Goal: Task Accomplishment & Management: Use online tool/utility

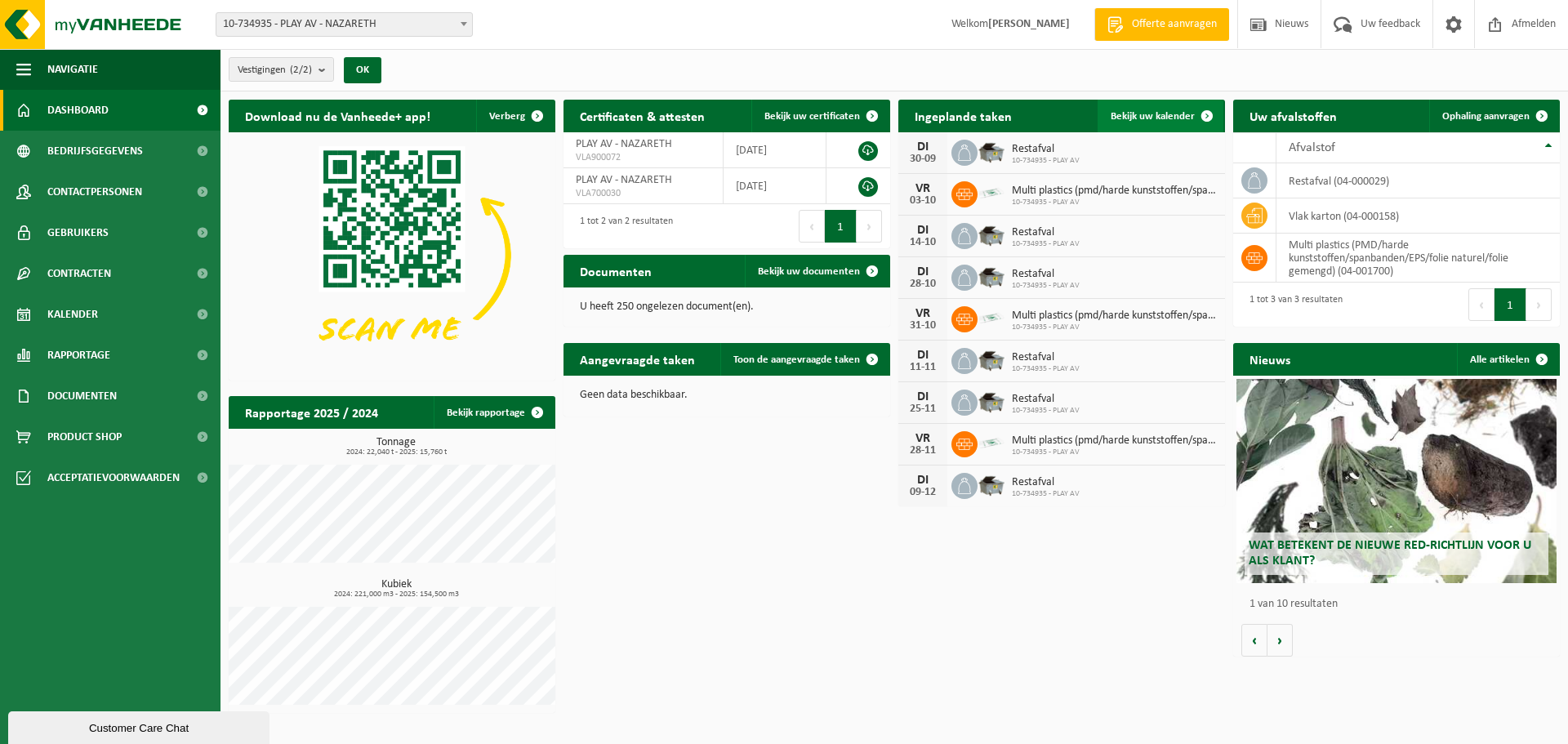
click at [1151, 119] on span "Bekijk uw kalender" at bounding box center [1152, 117] width 84 height 11
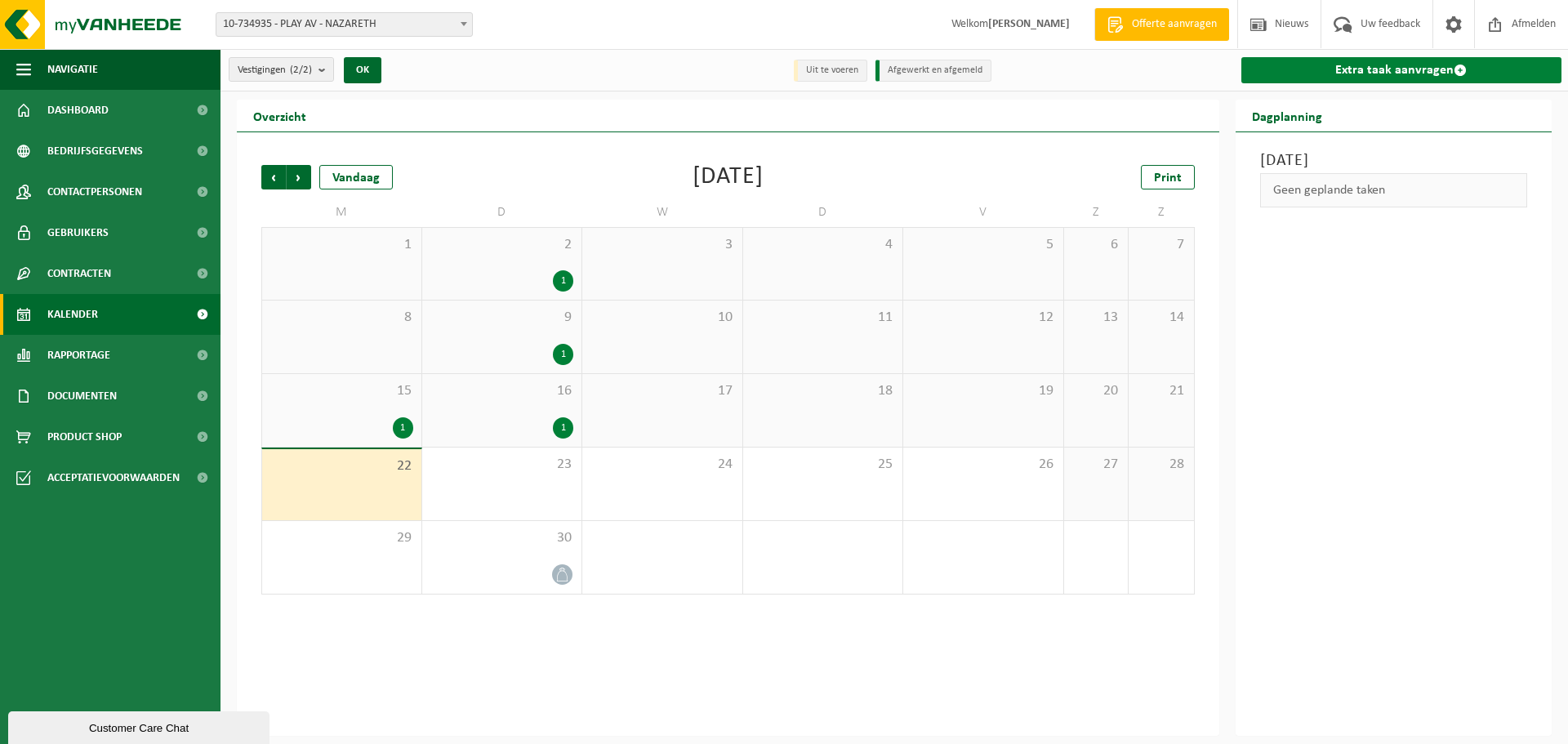
click at [1396, 66] on link "Extra taak aanvragen" at bounding box center [1402, 71] width 321 height 27
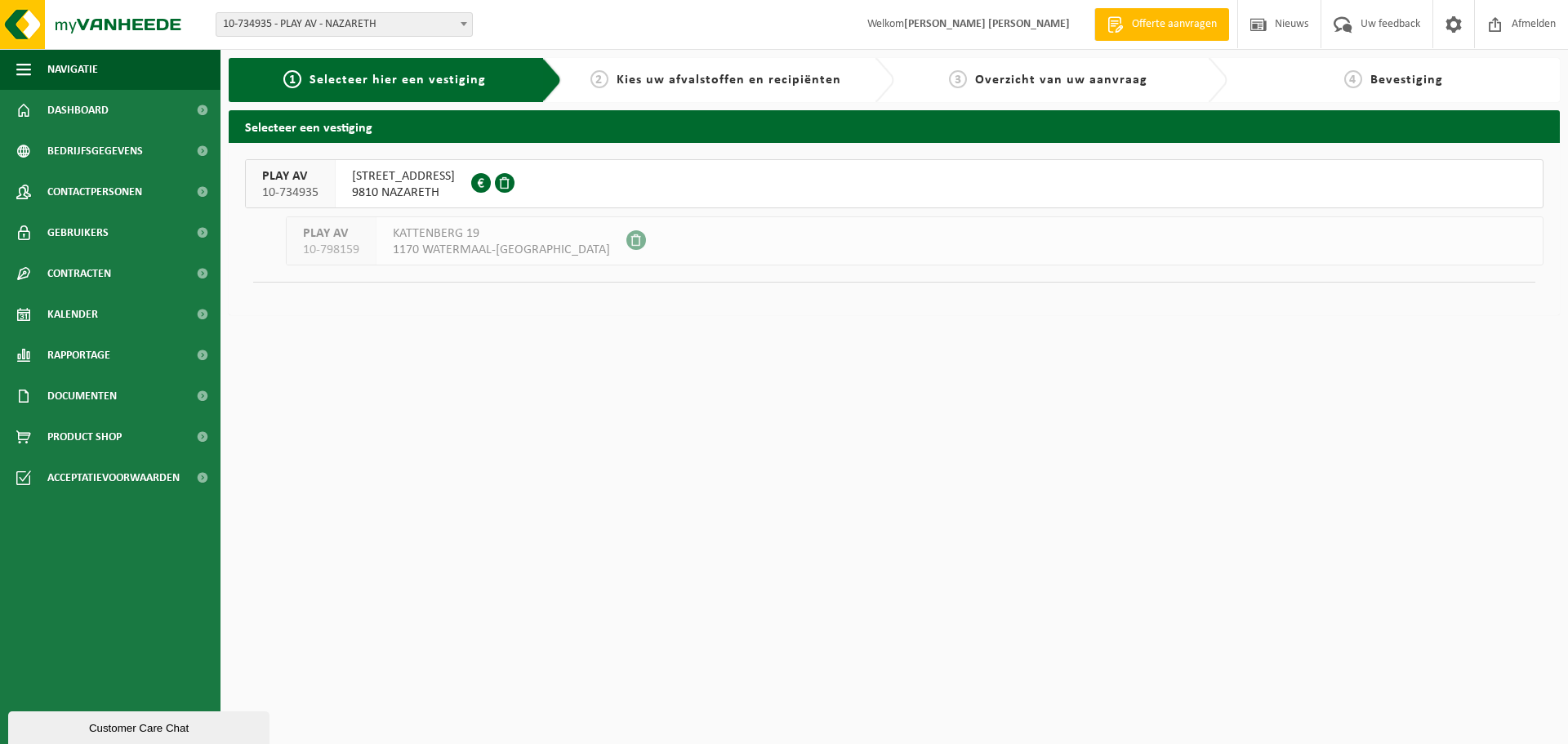
click at [357, 189] on span "9810 NAZARETH" at bounding box center [404, 193] width 103 height 16
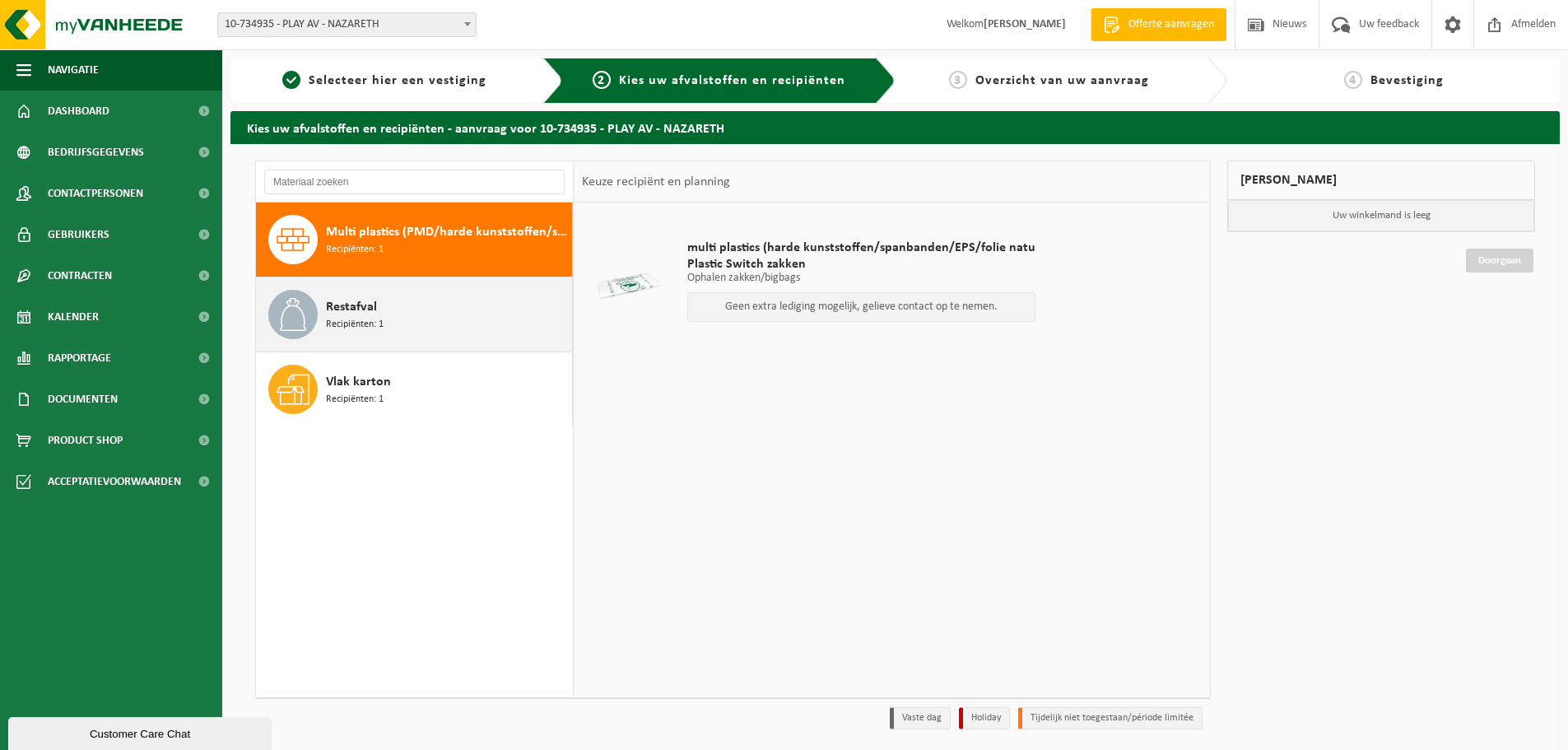
click at [361, 313] on span "Restafval" at bounding box center [351, 307] width 51 height 20
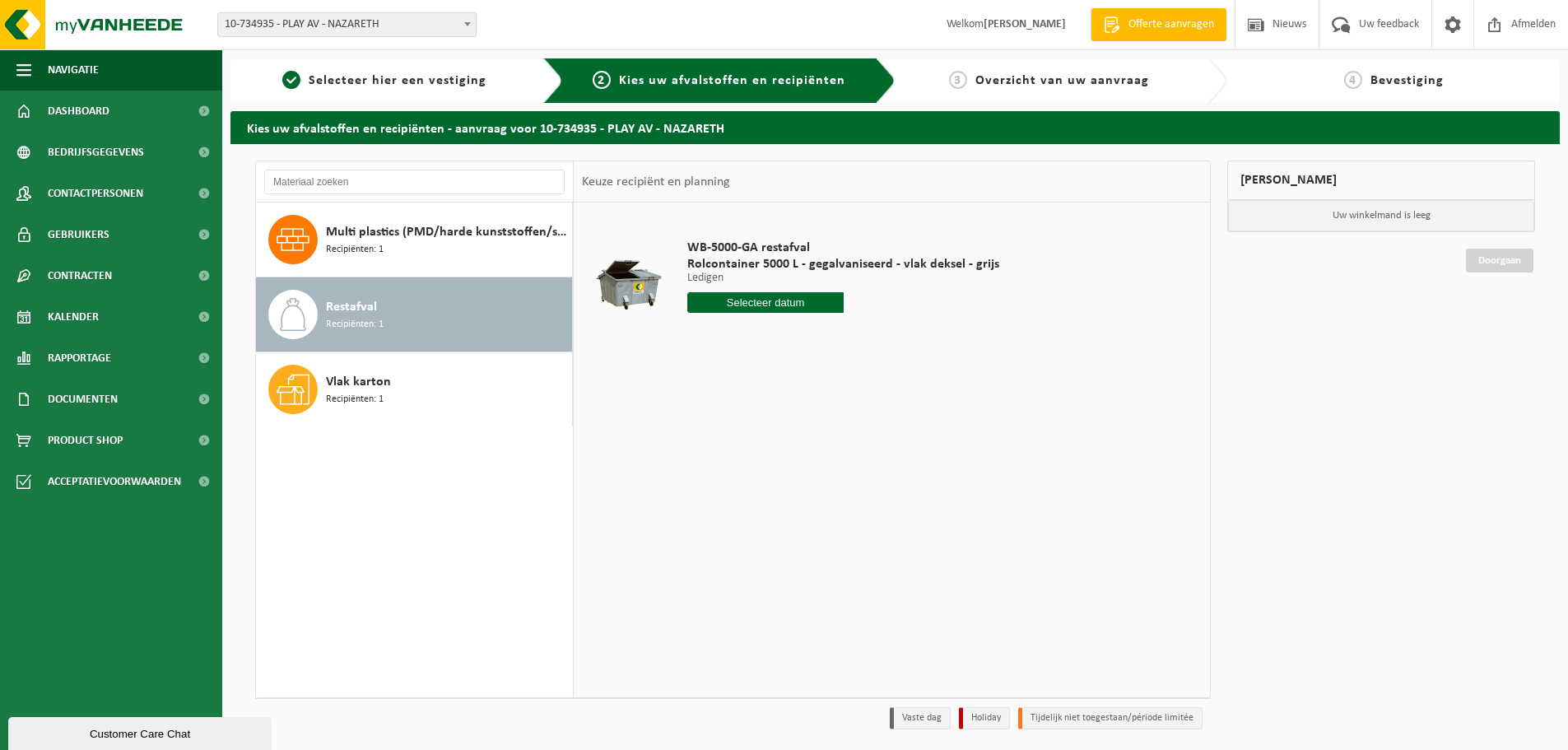
click at [753, 309] on input "text" at bounding box center [765, 302] width 156 height 21
click at [731, 469] on div "23" at bounding box center [731, 475] width 29 height 27
type input "Van 2025-09-23"
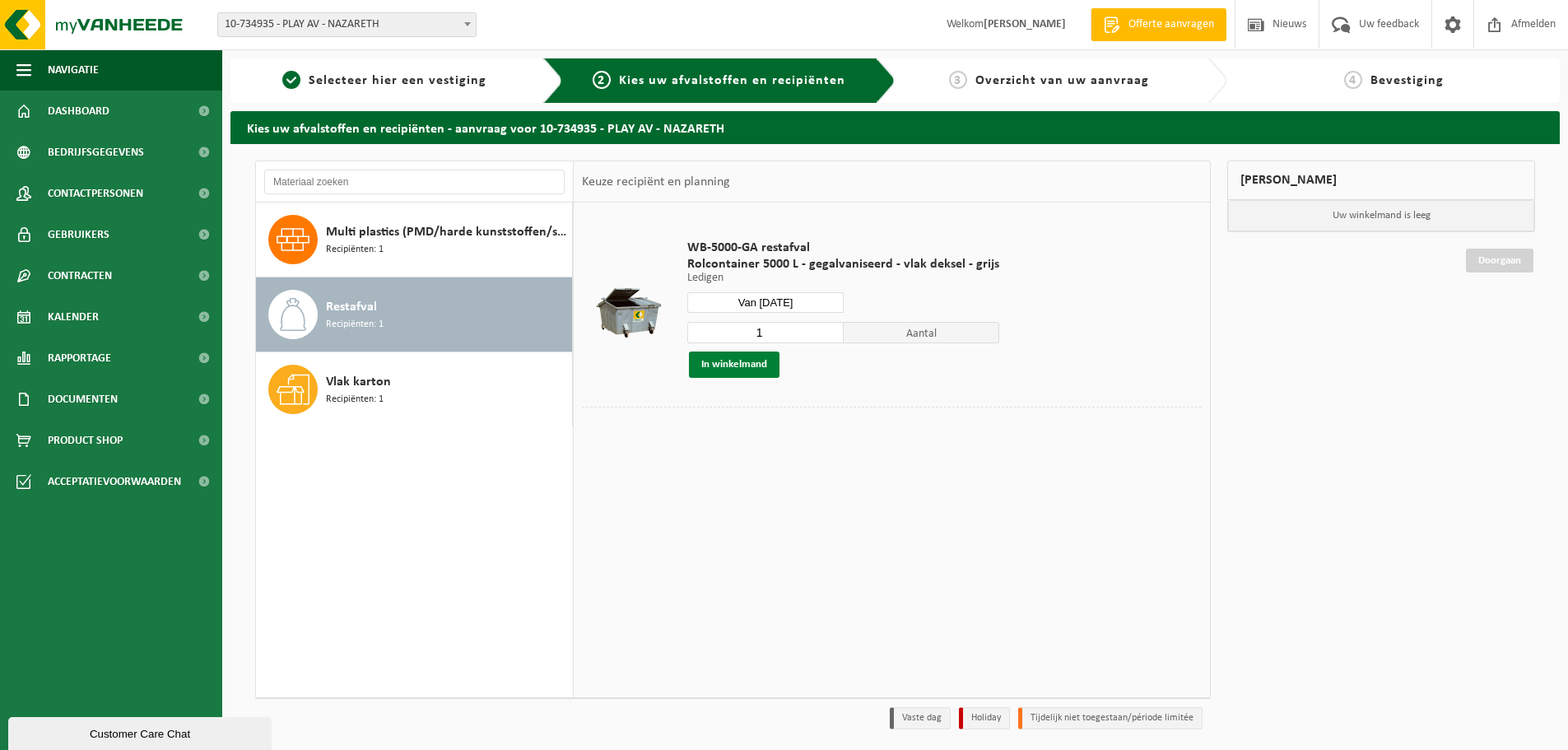
click at [725, 364] on button "In winkelmand" at bounding box center [734, 365] width 91 height 27
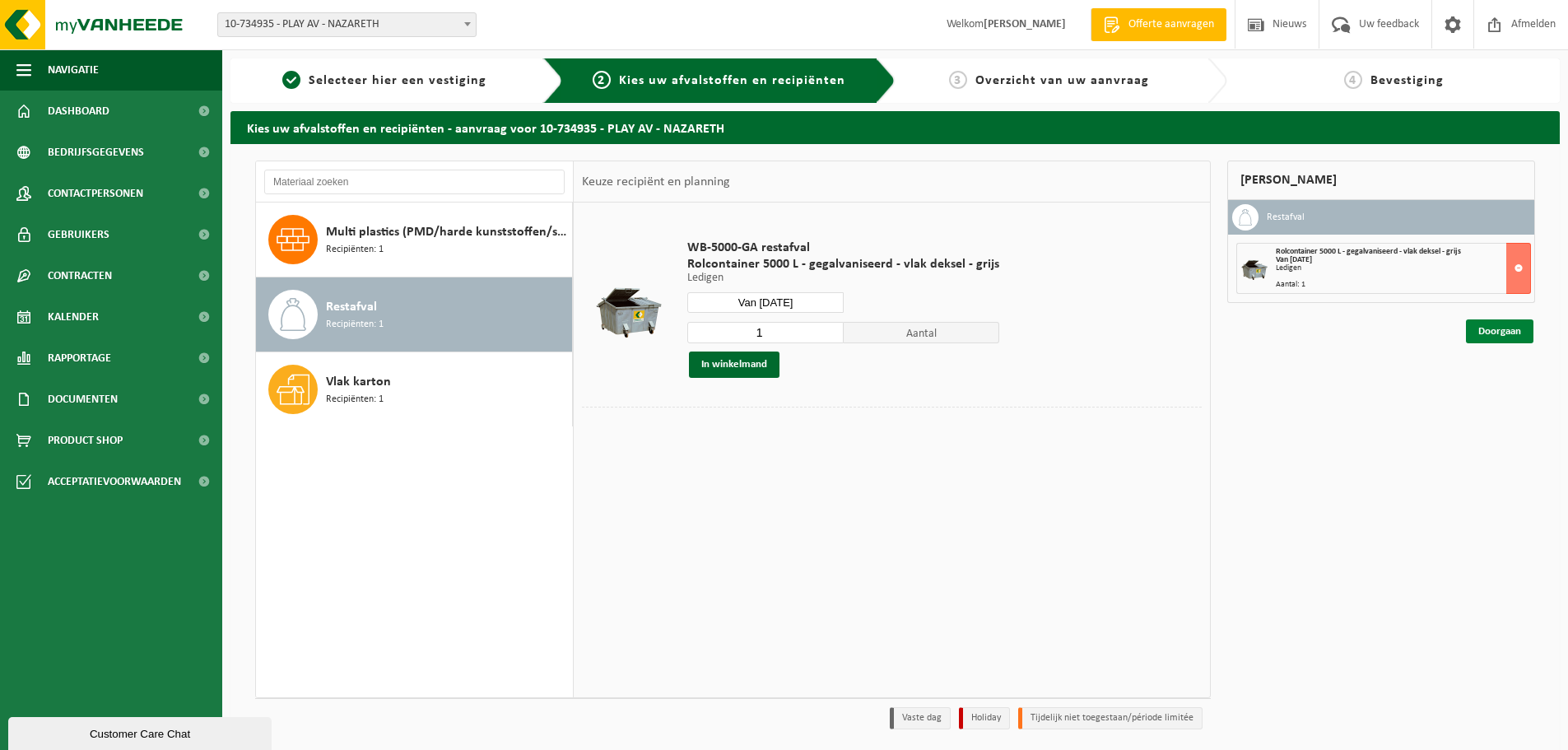
click at [1495, 336] on link "Doorgaan" at bounding box center [1500, 331] width 68 height 24
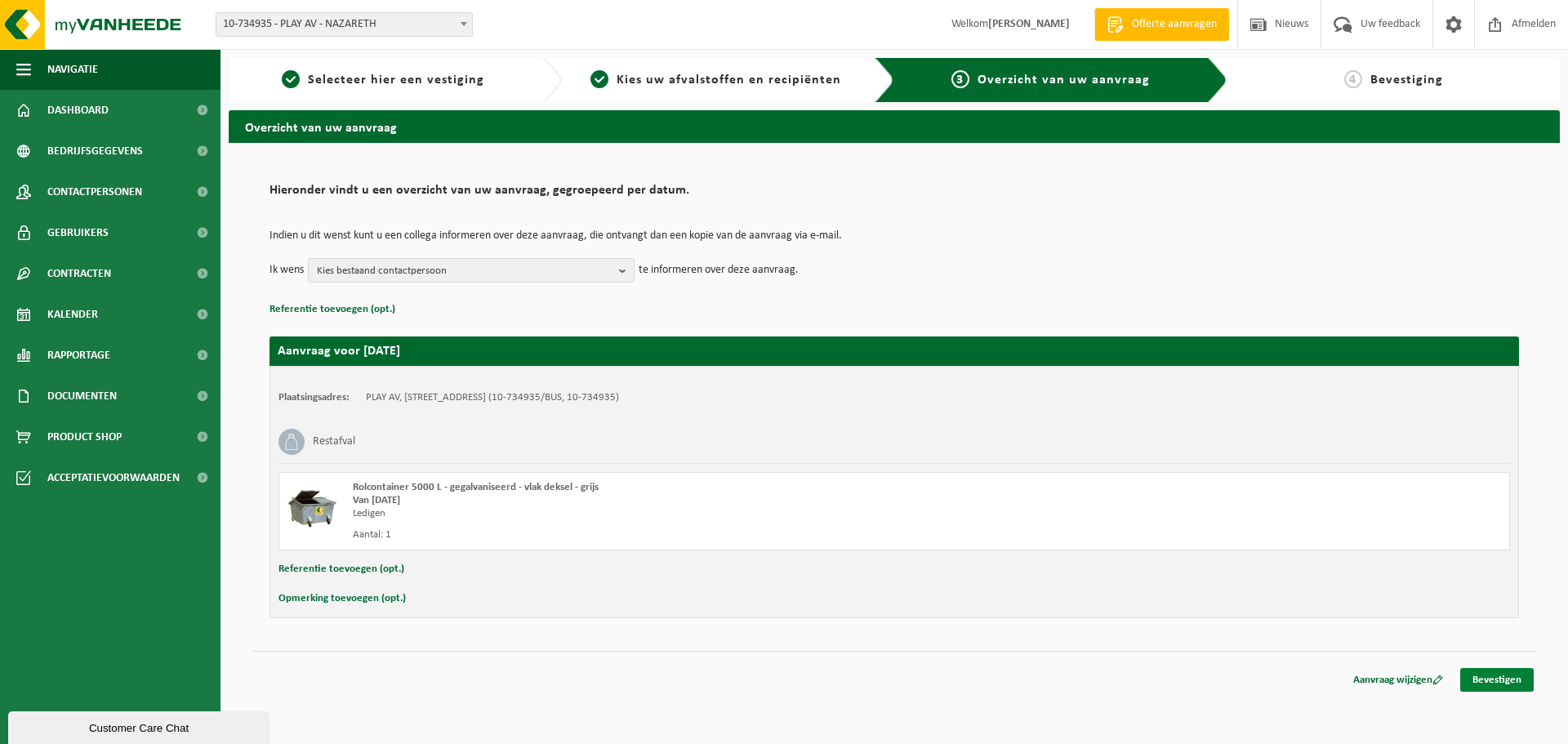
click at [1487, 682] on link "Bevestigen" at bounding box center [1496, 679] width 73 height 24
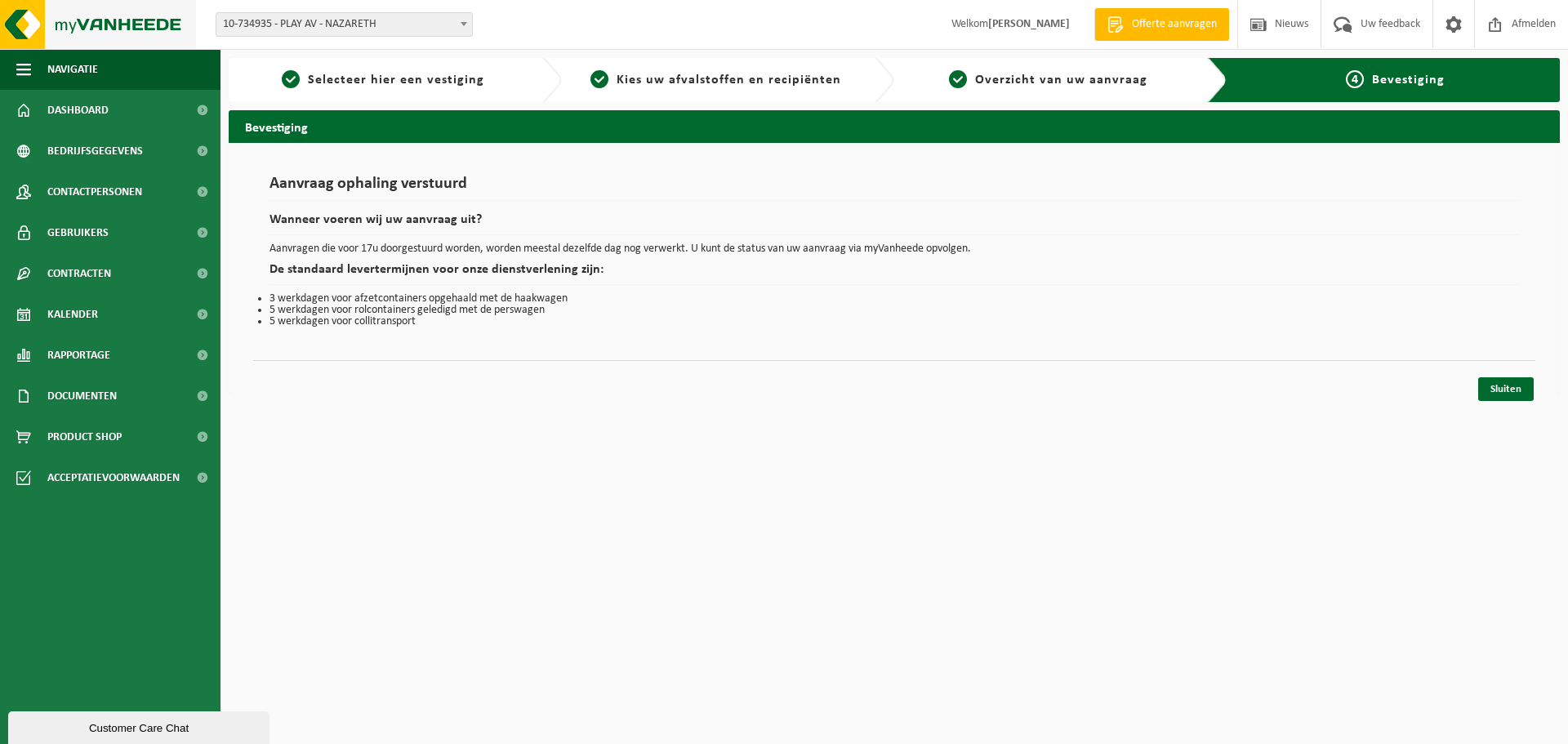
click at [138, 29] on img at bounding box center [97, 24] width 196 height 49
